Goal: Information Seeking & Learning: Learn about a topic

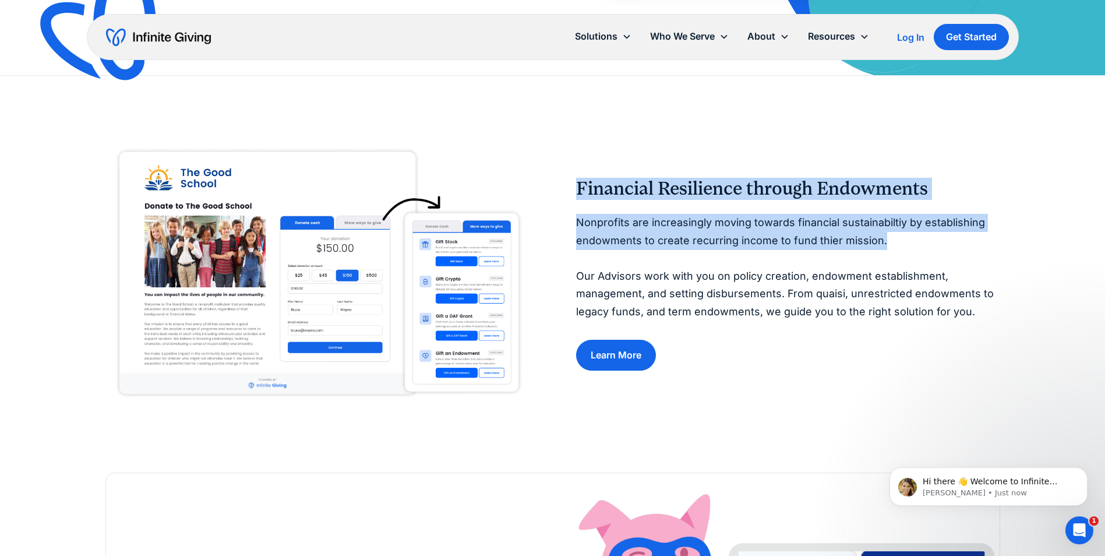
drag, startPoint x: 578, startPoint y: 182, endPoint x: 880, endPoint y: 239, distance: 307.6
click at [880, 239] on div "Financial Resilience through Endowments Nonprofits are increasingly moving towa…" at bounding box center [788, 274] width 424 height 193
drag, startPoint x: 880, startPoint y: 239, endPoint x: 826, endPoint y: 231, distance: 55.3
copy div "Financial Resilience through Endowments Nonprofits are increasingly moving towa…"
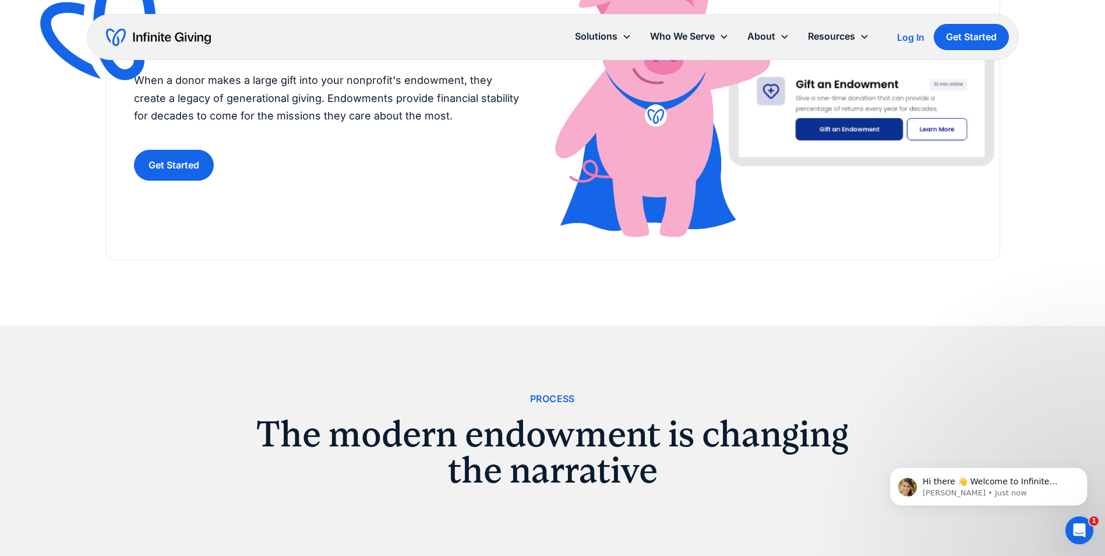
scroll to position [932, 0]
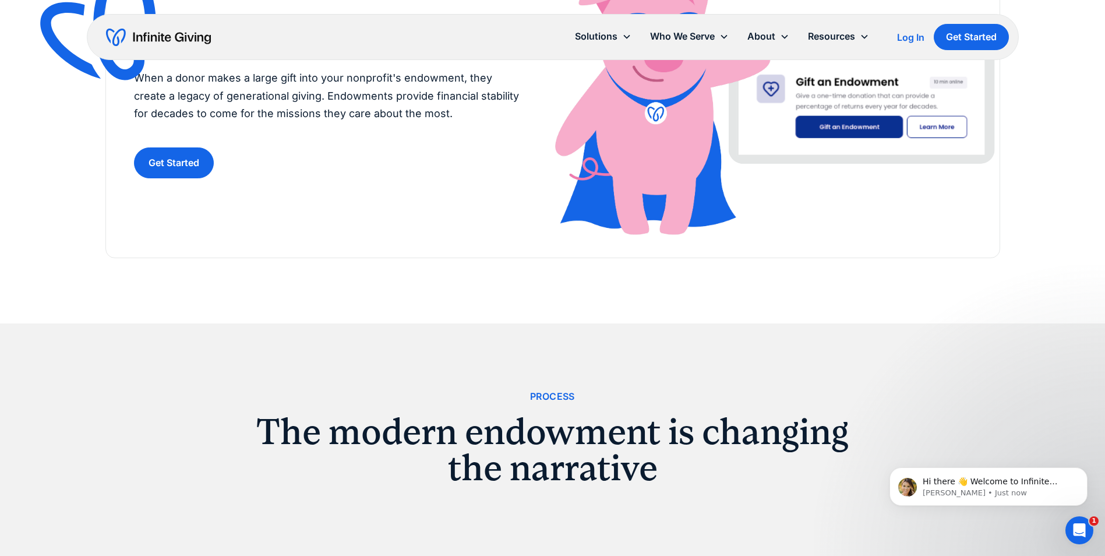
click at [137, 100] on img at bounding box center [109, 32] width 154 height 149
click at [153, 102] on img at bounding box center [109, 32] width 154 height 149
click at [290, 94] on p "When a donor makes a large gift into your nonprofit's endowment, they create a …" at bounding box center [329, 96] width 391 height 54
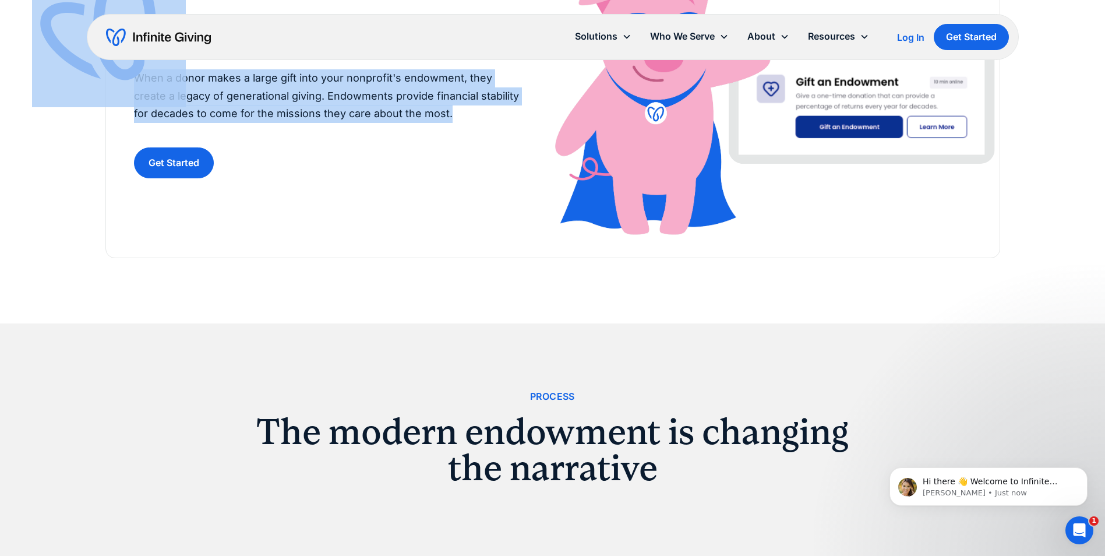
drag, startPoint x: 443, startPoint y: 110, endPoint x: 156, endPoint y: 98, distance: 288.1
copy div "Endowment Creation and Management Grow financial resilience and legacy giving t…"
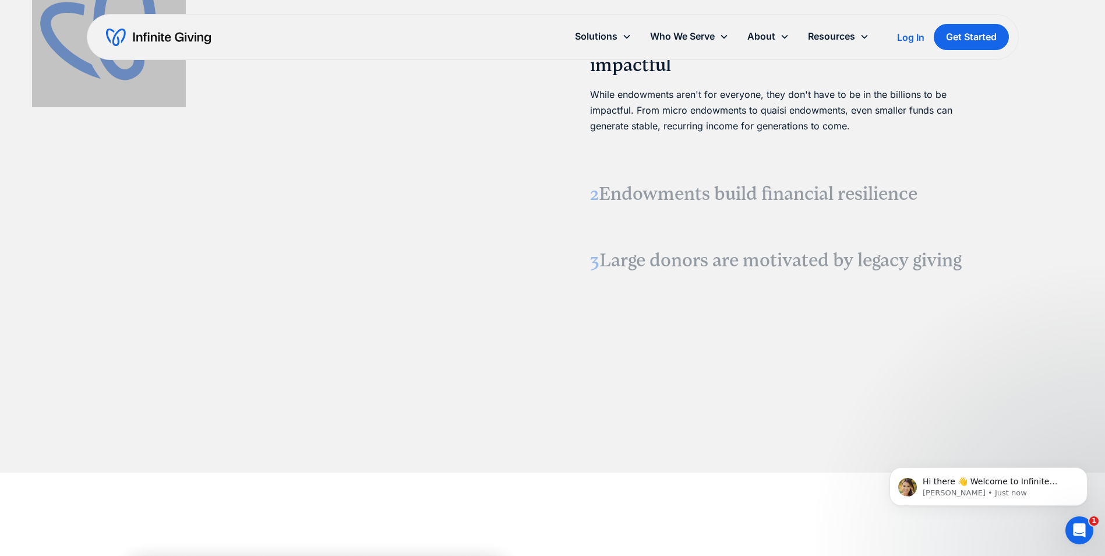
scroll to position [1573, 0]
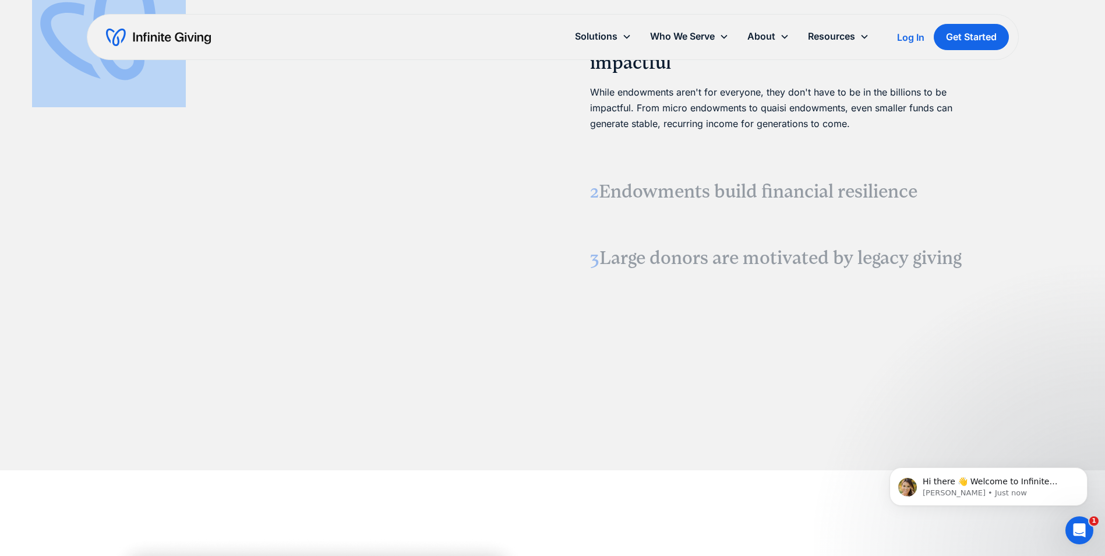
click at [660, 193] on h3 "2 Endowments build financial resilience" at bounding box center [788, 191] width 396 height 24
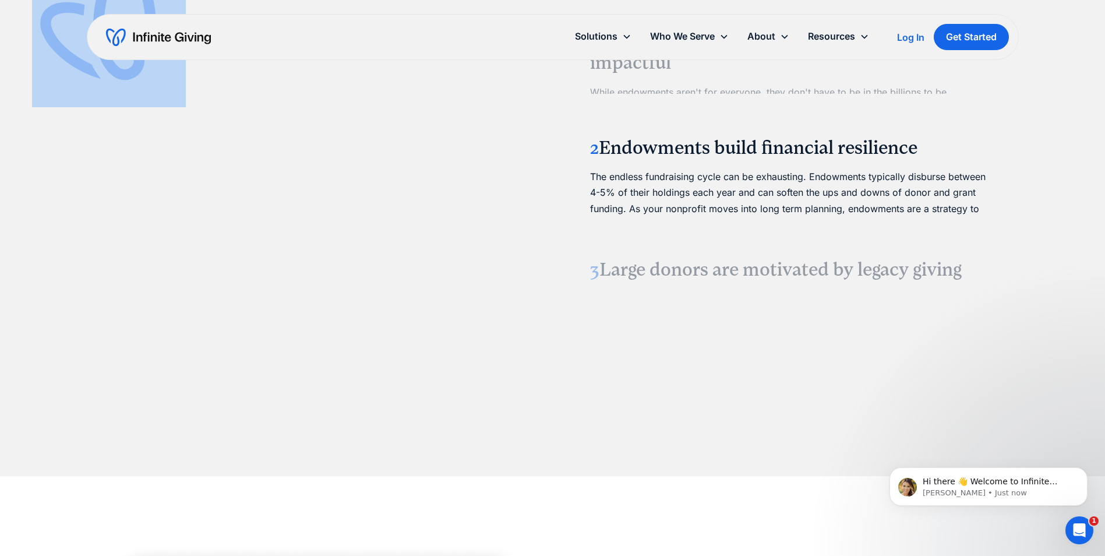
scroll to position [1565, 0]
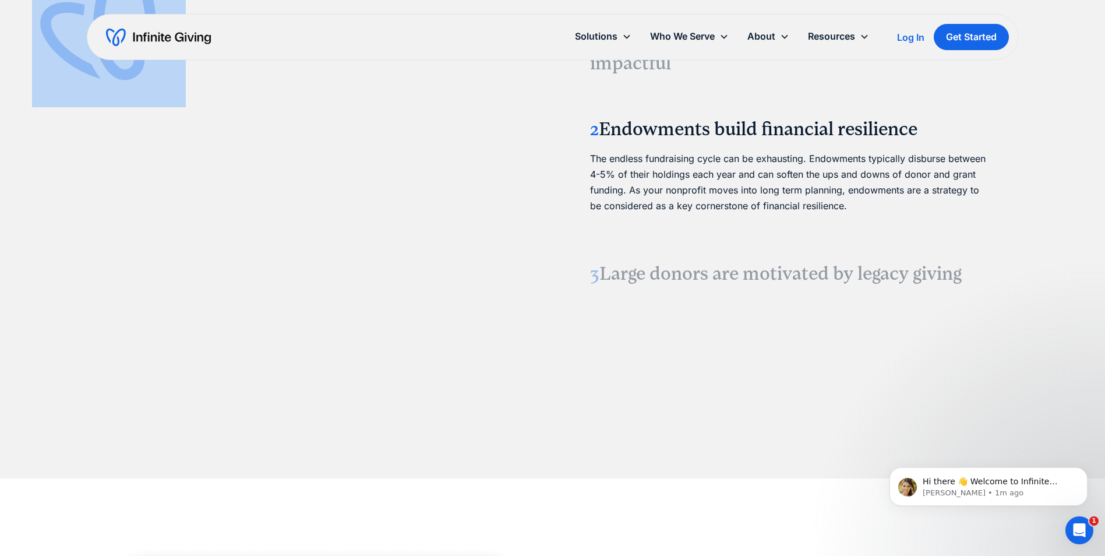
click at [769, 273] on h3 "3 Large donors are motivated by legacy giving" at bounding box center [788, 274] width 396 height 24
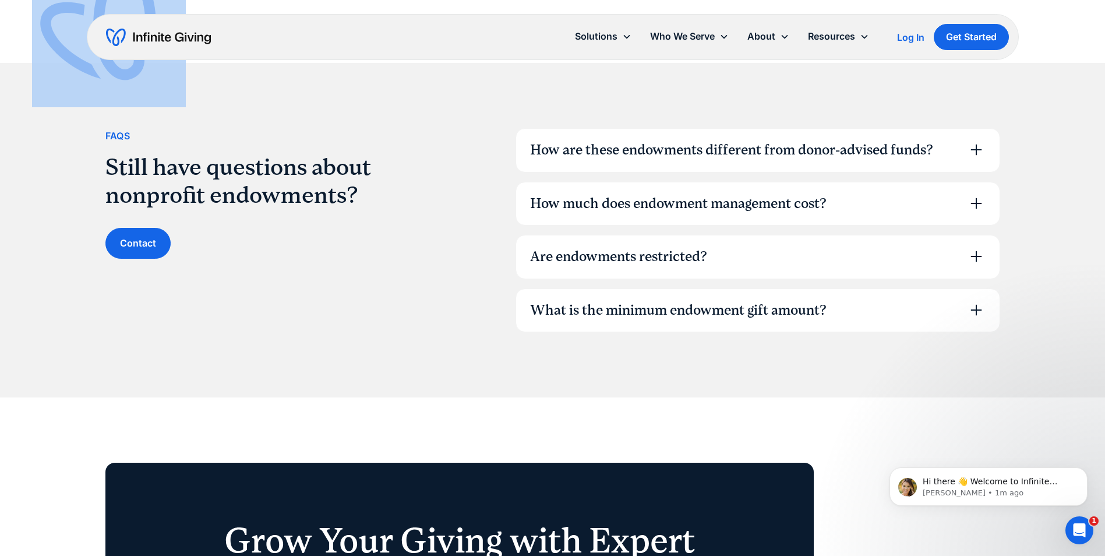
scroll to position [3546, 0]
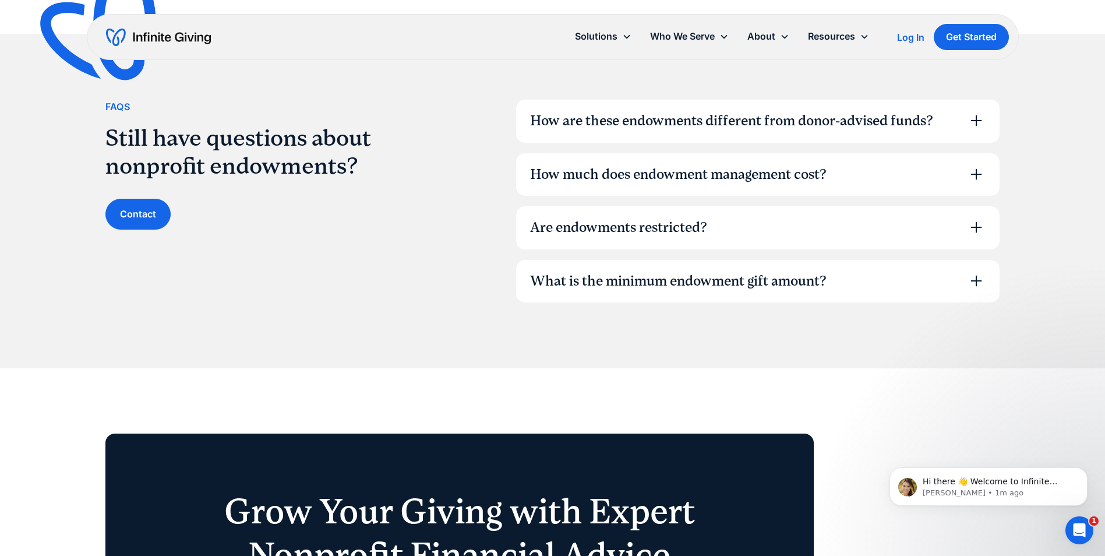
click at [642, 171] on div "How much does endowment management cost?" at bounding box center [678, 175] width 297 height 20
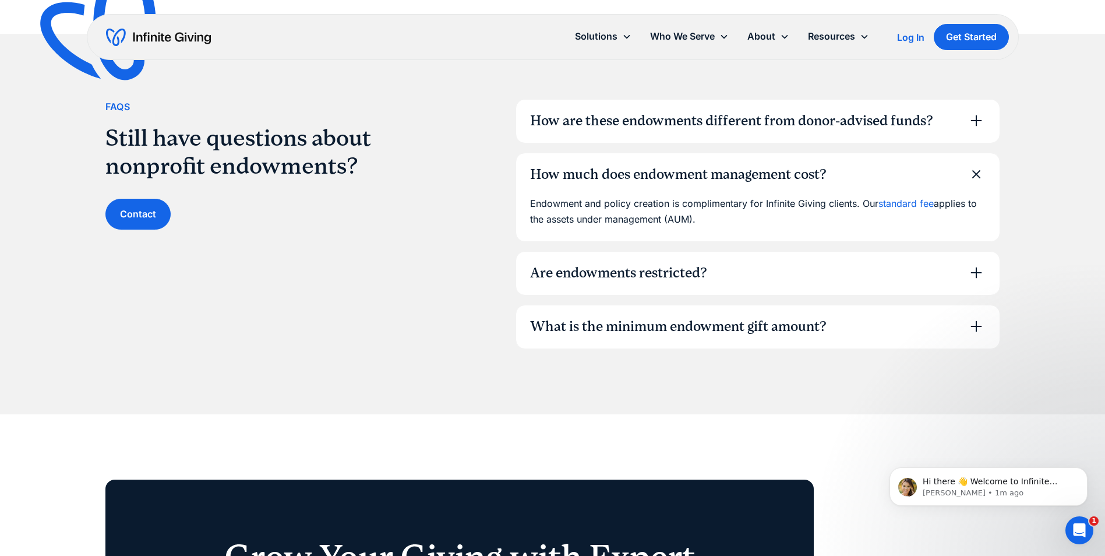
click at [642, 171] on div "How much does endowment management cost?" at bounding box center [678, 175] width 297 height 20
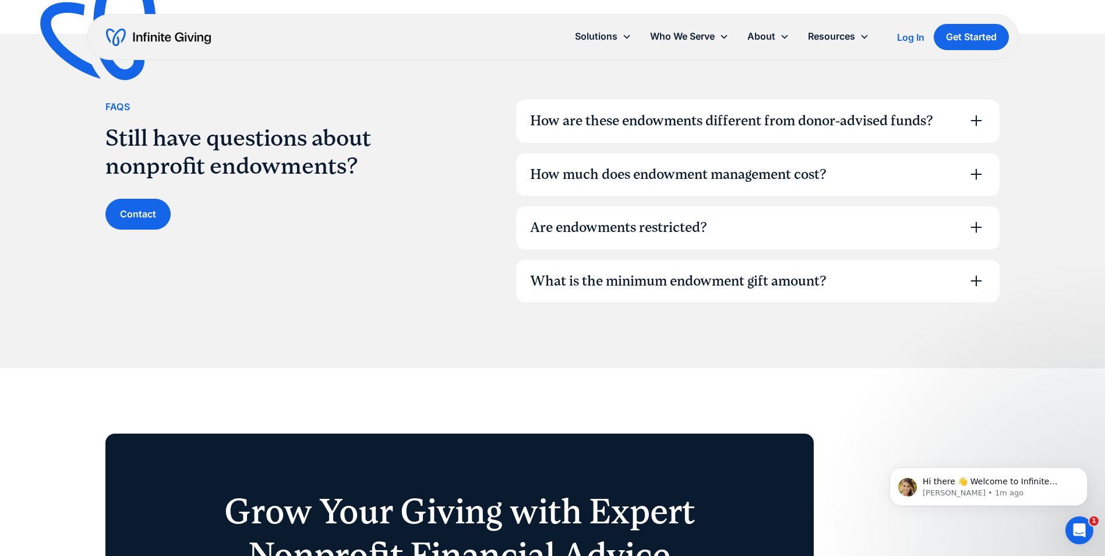
click at [637, 219] on div "Are endowments restricted?" at bounding box center [618, 228] width 177 height 20
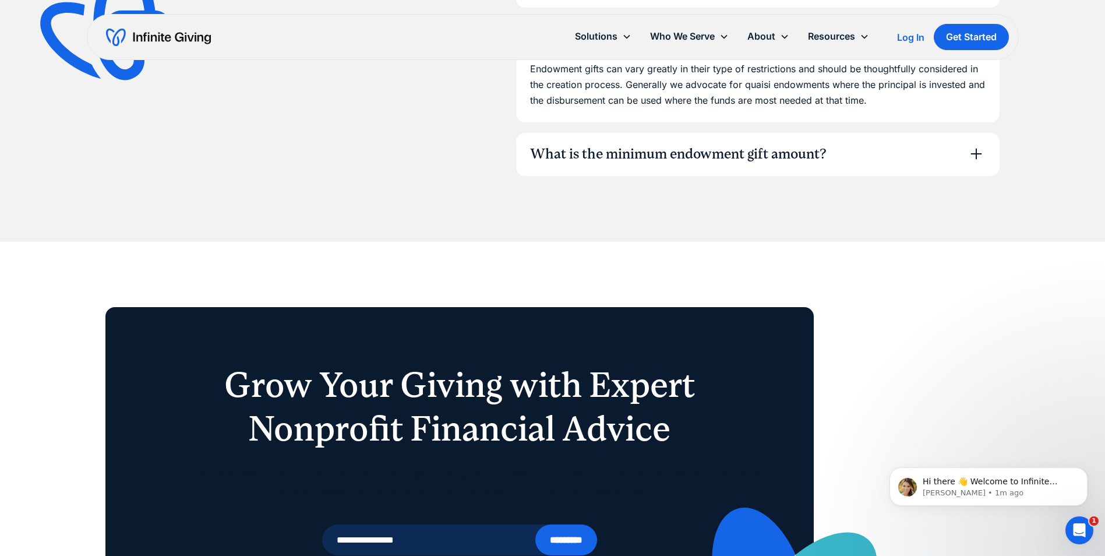
scroll to position [3720, 0]
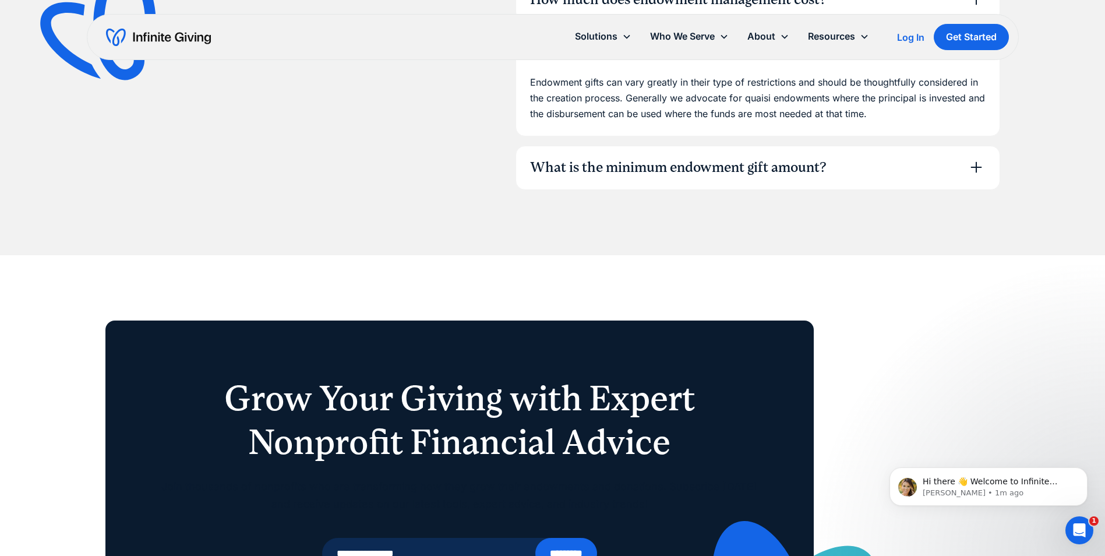
click at [628, 167] on div "What is the minimum endowment gift amount?" at bounding box center [678, 168] width 297 height 20
